Goal: Information Seeking & Learning: Check status

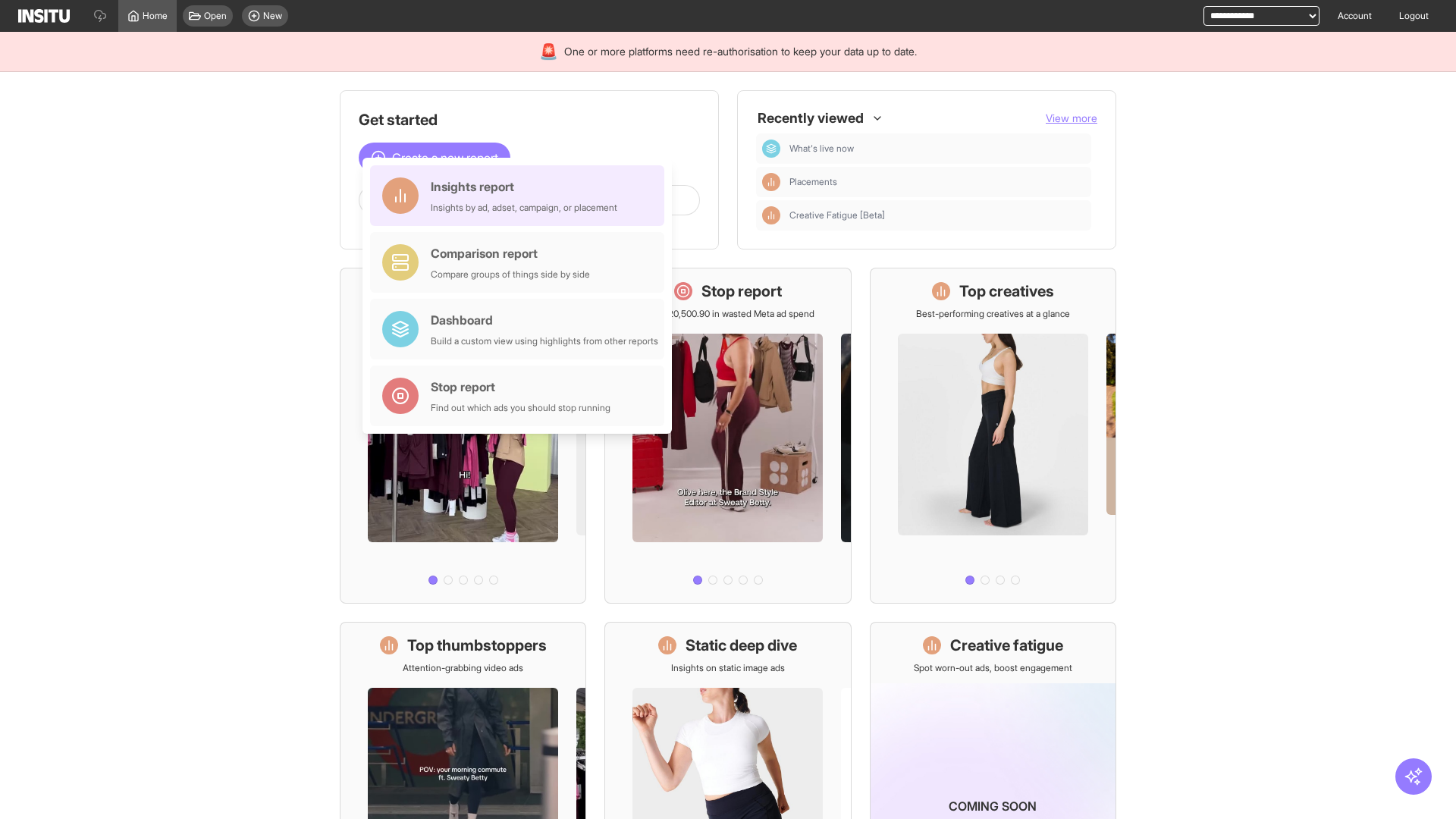
click at [521, 195] on div "Insights report Insights by ad, adset, campaign, or placement" at bounding box center [524, 195] width 187 height 37
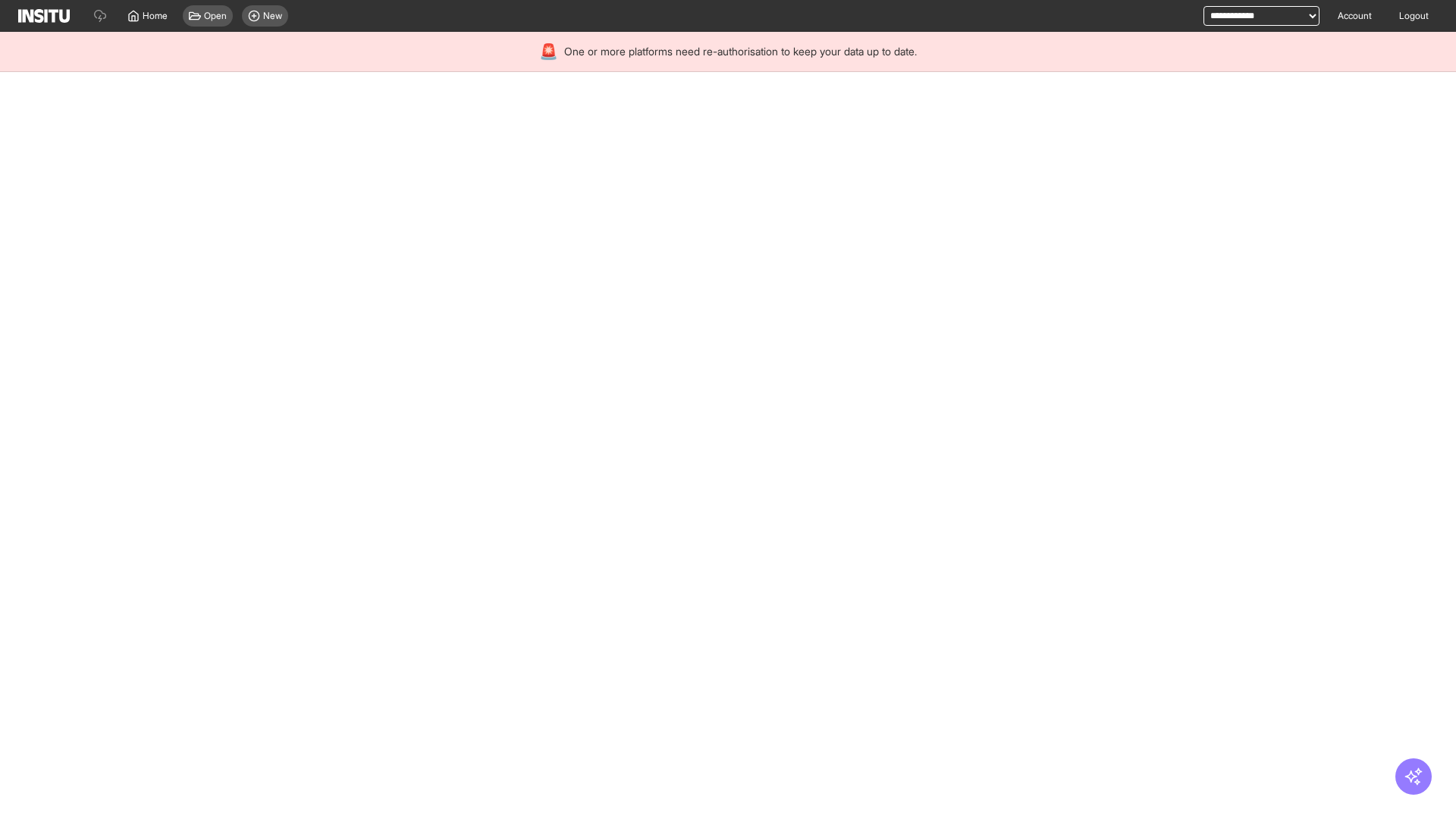
select select "**"
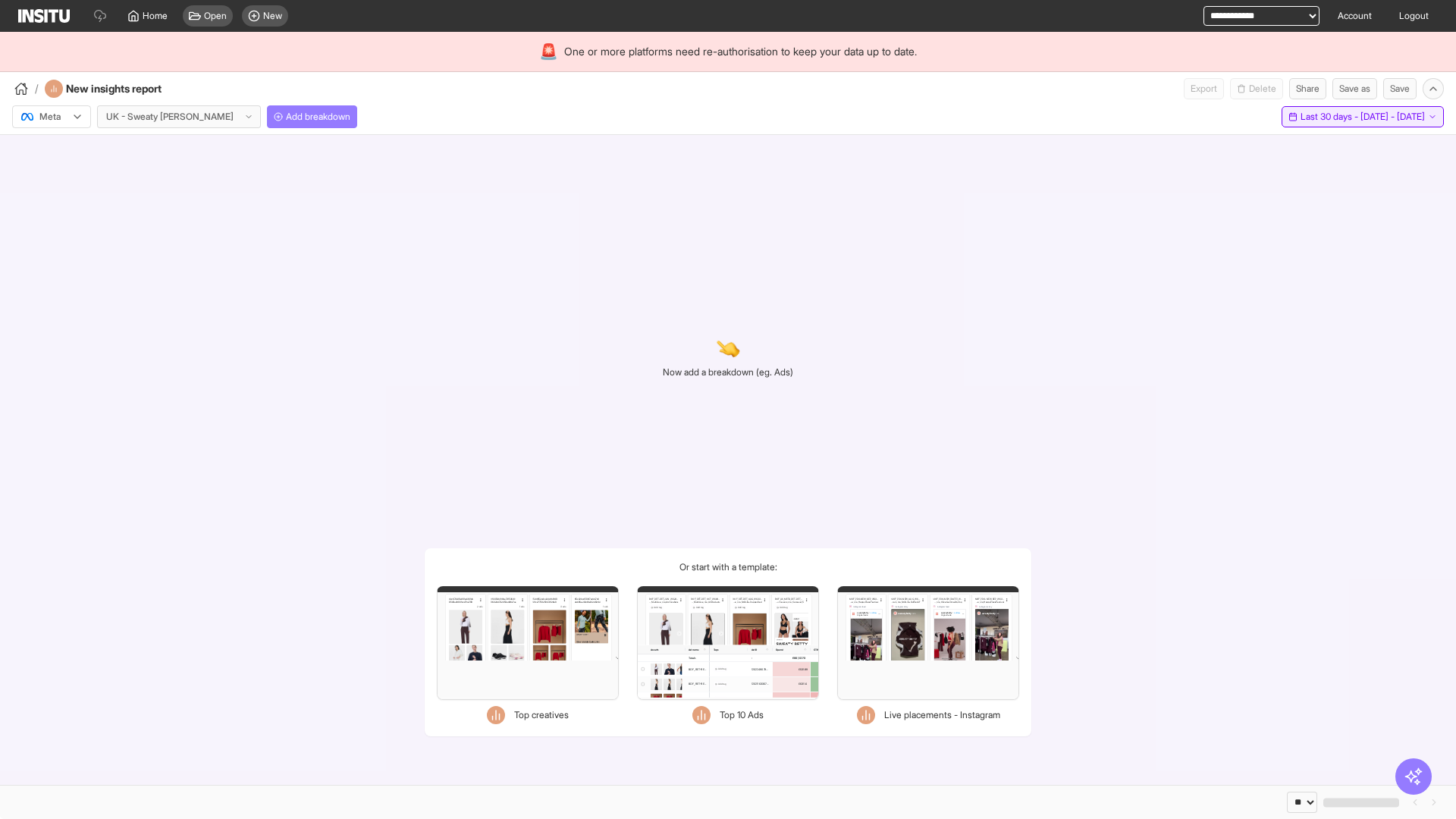
click at [1327, 116] on span "Last 30 days - [DATE] - [DATE]" at bounding box center [1363, 116] width 124 height 13
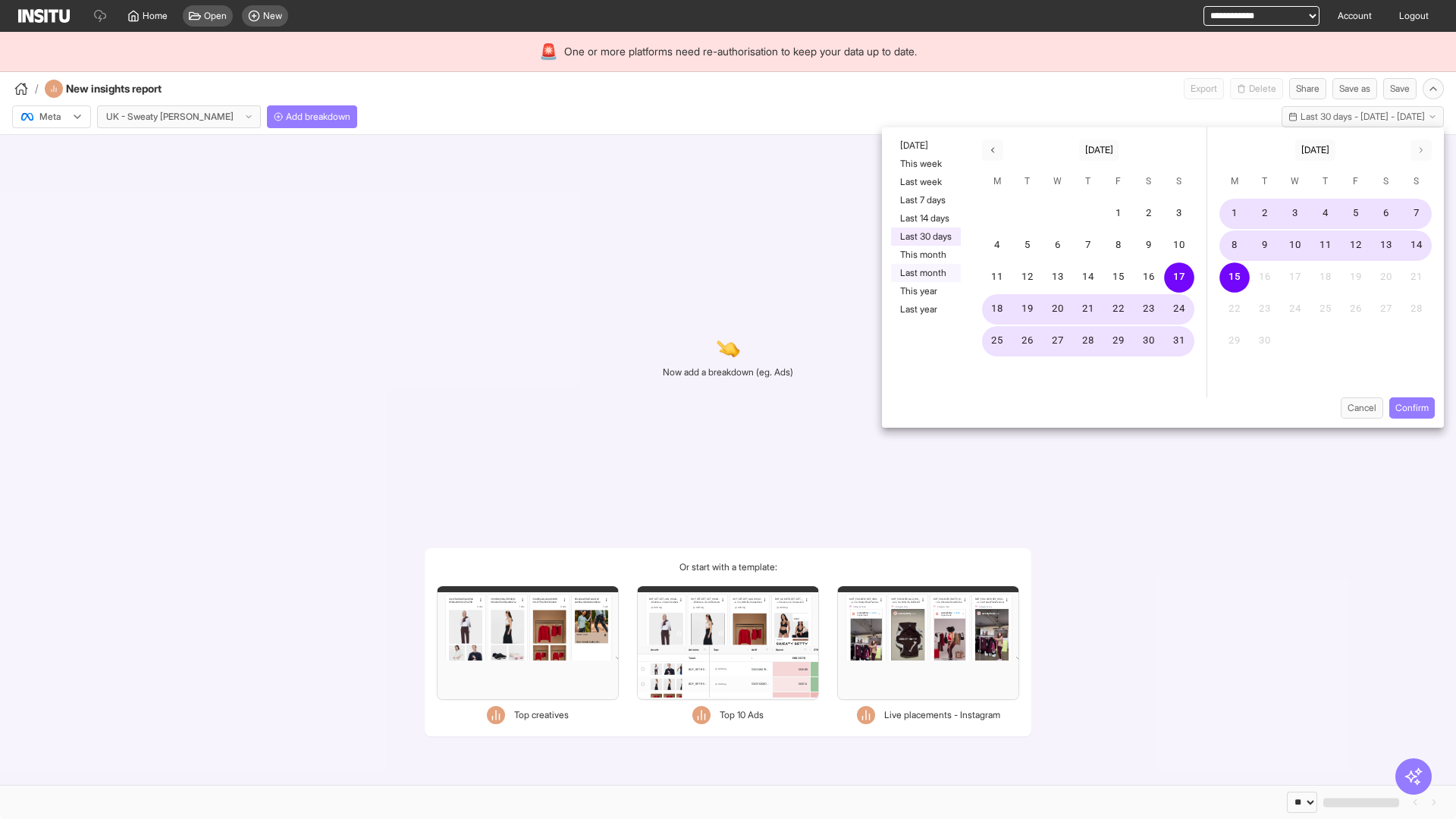
click at [924, 273] on button "Last month" at bounding box center [926, 272] width 69 height 18
